Goal: Information Seeking & Learning: Learn about a topic

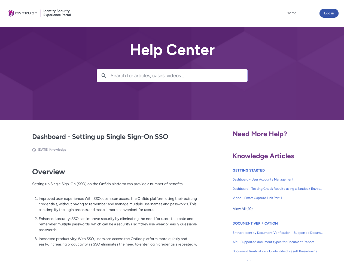
click at [104, 76] on lightning-primitive-icon "button" at bounding box center [103, 75] width 5 height 4
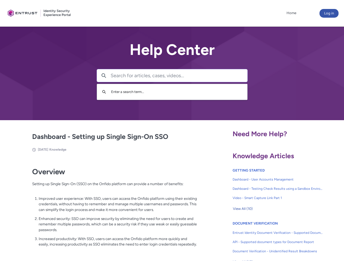
click at [104, 208] on p "Improved user experience: With SSO, users can access the Onfido platform using …" at bounding box center [118, 204] width 159 height 17
click at [243, 209] on span "View All (10)" at bounding box center [243, 209] width 20 height 8
click at [263, 238] on link "API - Supported document types for Document Report" at bounding box center [278, 242] width 90 height 9
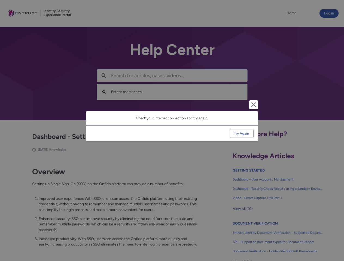
click at [335, 238] on div "Cancel and close Check your Internet connection and try again. Try Again" at bounding box center [172, 130] width 344 height 261
